Goal: Find specific page/section: Find specific page/section

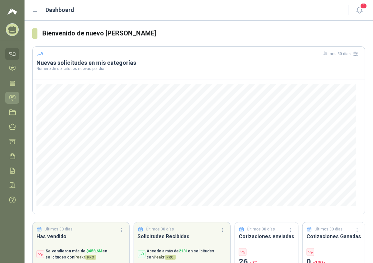
click at [12, 98] on icon at bounding box center [12, 98] width 7 height 7
